Goal: Navigation & Orientation: Find specific page/section

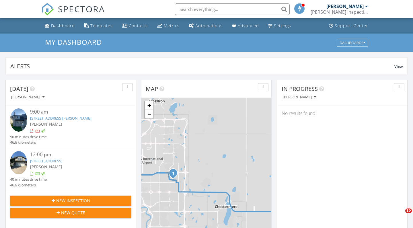
click at [61, 25] on div "Dashboard" at bounding box center [63, 25] width 24 height 5
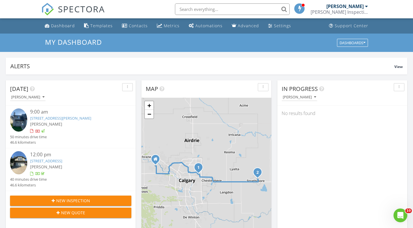
click at [60, 17] on link "SPECTORA" at bounding box center [73, 14] width 64 height 12
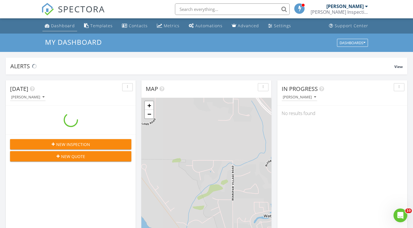
scroll to position [522, 413]
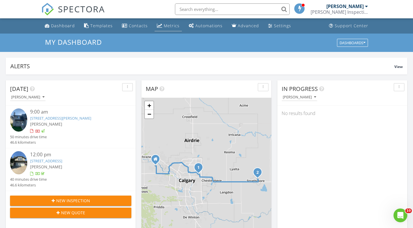
click at [164, 22] on link "Metrics" at bounding box center [168, 26] width 27 height 11
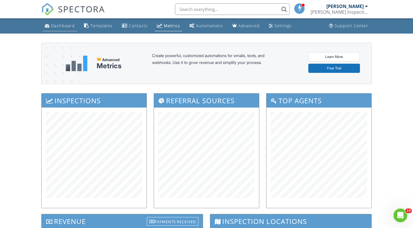
click at [68, 28] on div "Dashboard" at bounding box center [63, 25] width 24 height 5
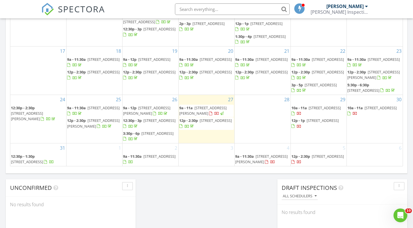
scroll to position [361, 0]
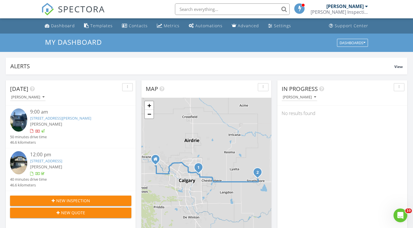
scroll to position [0, 0]
